Goal: Information Seeking & Learning: Learn about a topic

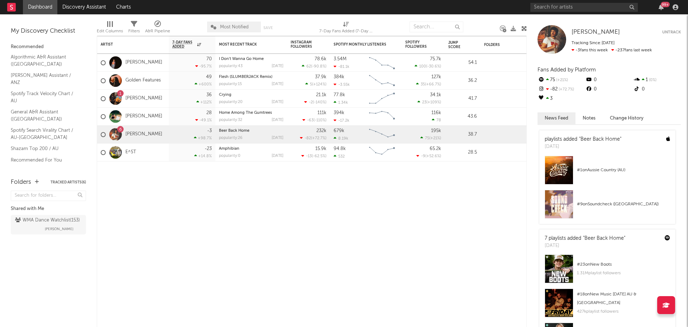
click at [574, 2] on div "99 +" at bounding box center [605, 7] width 151 height 14
click at [568, 5] on input "text" at bounding box center [584, 7] width 108 height 9
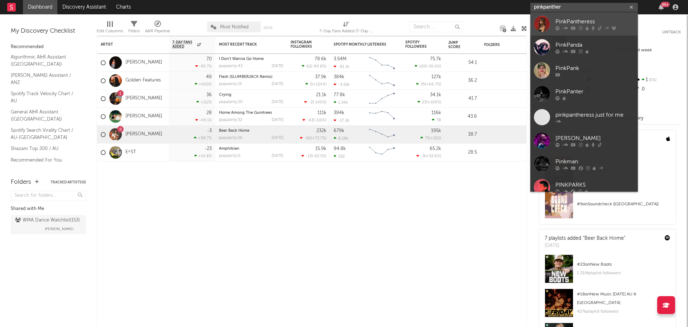
type input "pinkpanther"
click at [577, 21] on div "PinkPantheress" at bounding box center [595, 21] width 79 height 9
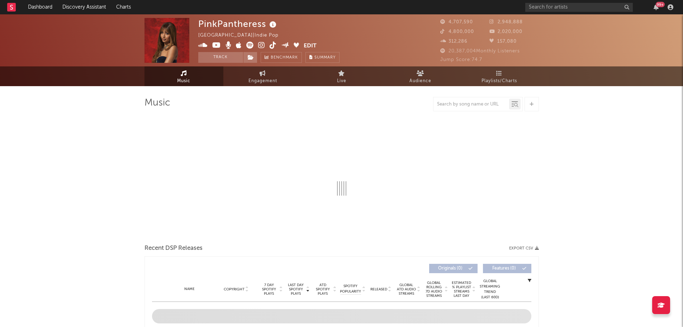
select select "6m"
